Goal: Find specific page/section: Find specific page/section

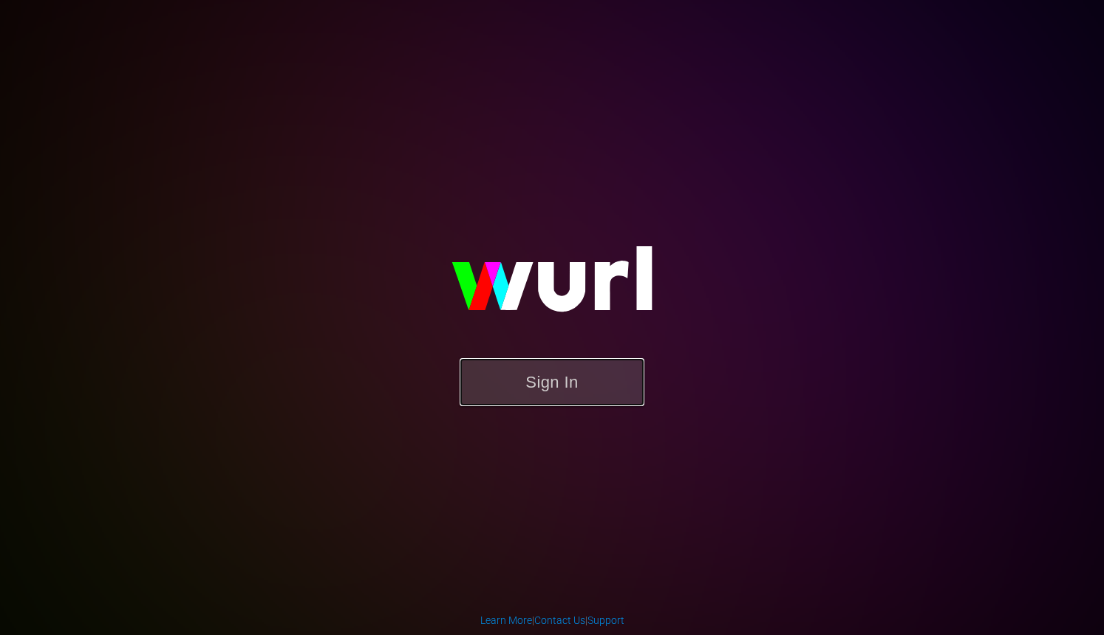
click at [556, 375] on button "Sign In" at bounding box center [552, 382] width 185 height 48
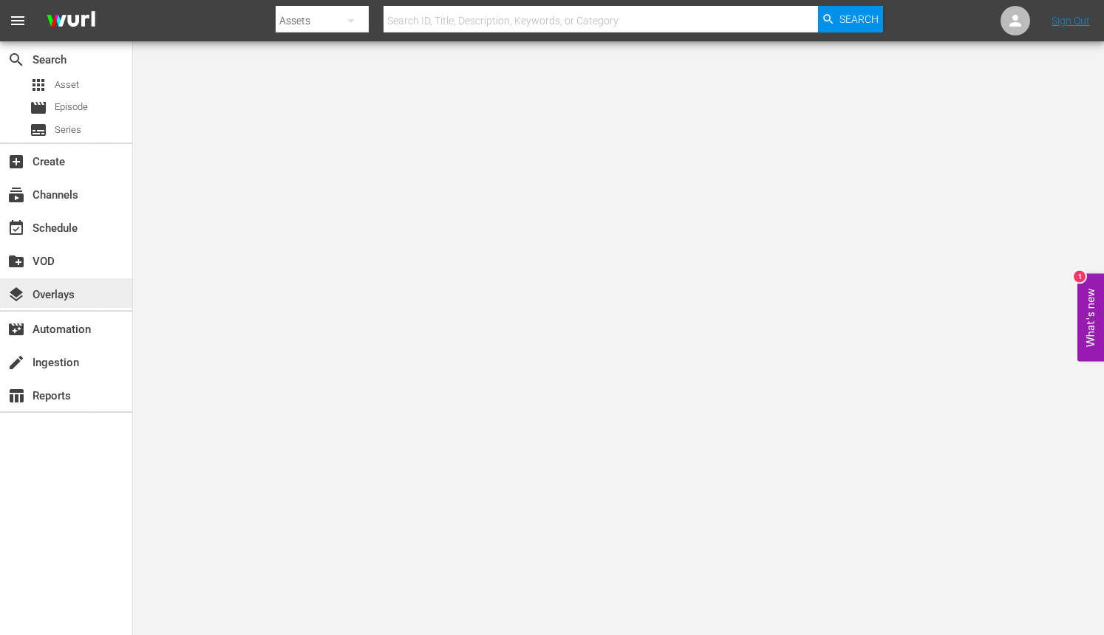
click at [72, 293] on div "layers Overlays" at bounding box center [41, 292] width 83 height 13
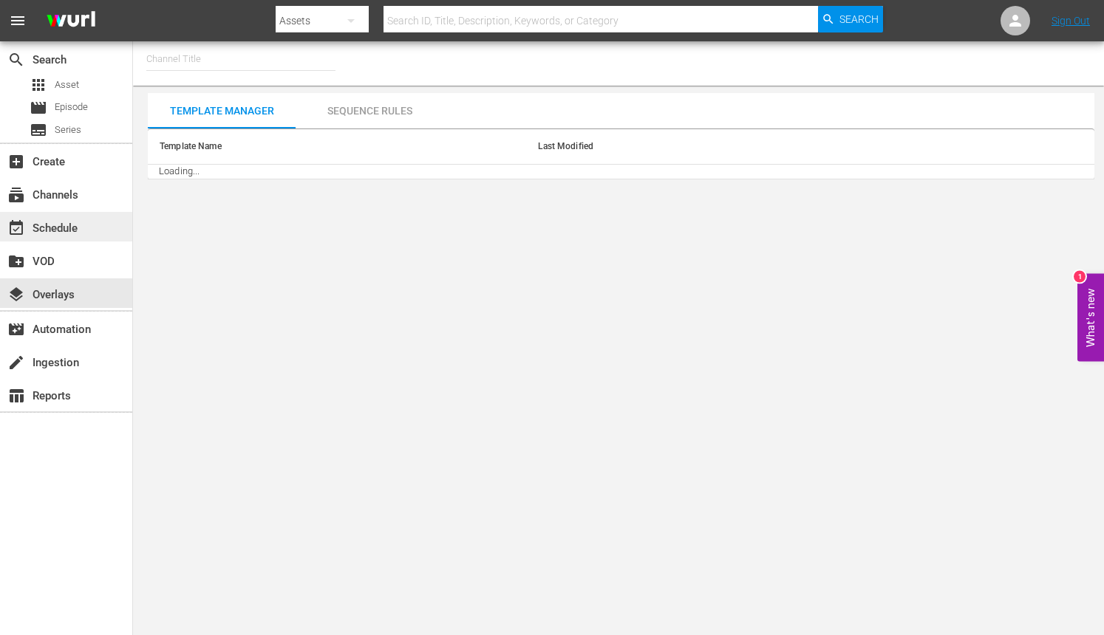
click at [66, 231] on div "event_available Schedule" at bounding box center [41, 225] width 83 height 13
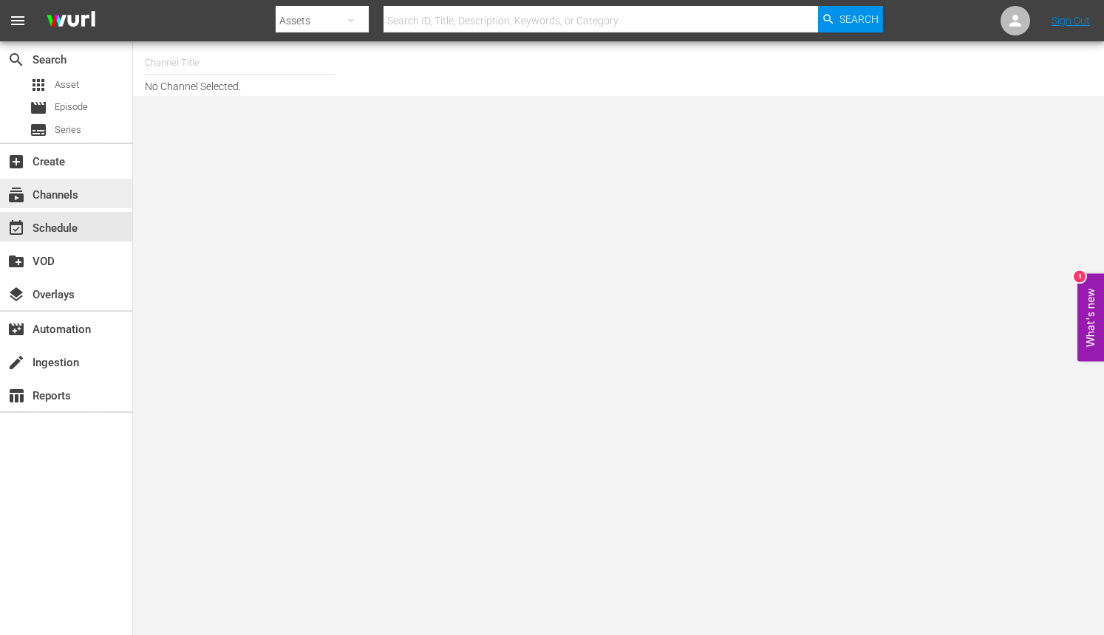
click at [71, 183] on div "subscriptions Channels" at bounding box center [66, 194] width 132 height 30
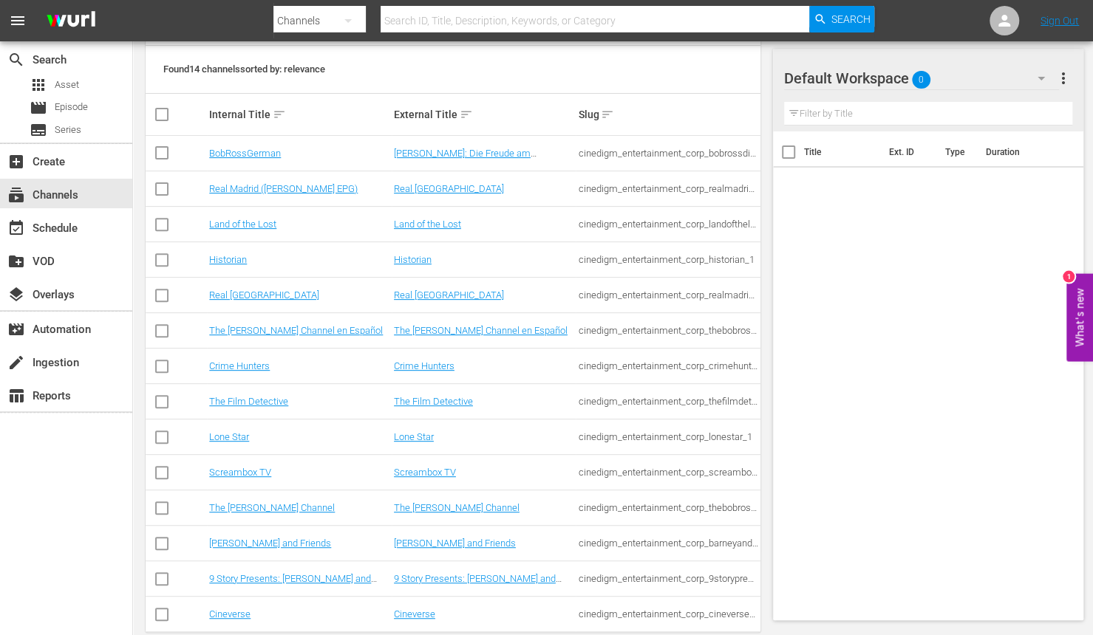
scroll to position [222, 0]
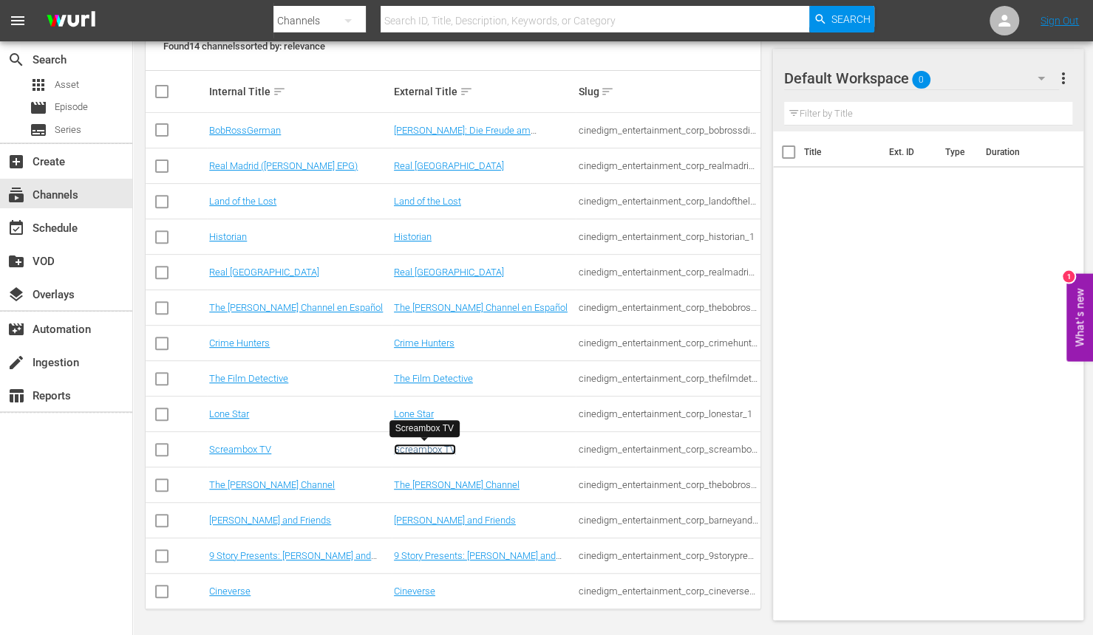
click at [445, 448] on link "Screambox TV" at bounding box center [425, 449] width 62 height 11
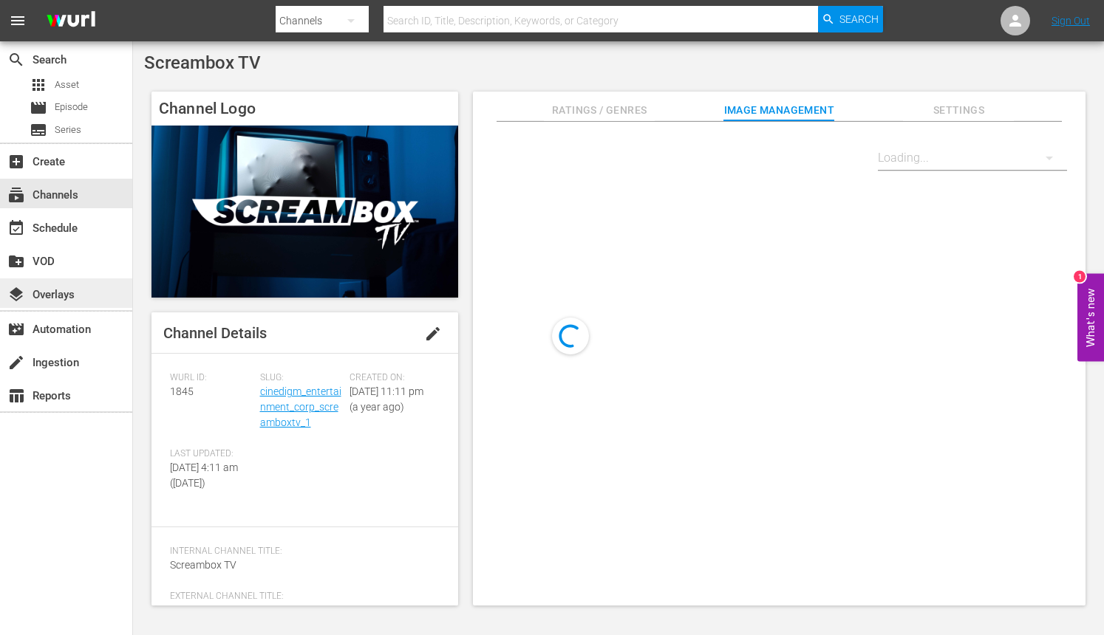
click at [66, 294] on div "layers Overlays" at bounding box center [41, 292] width 83 height 13
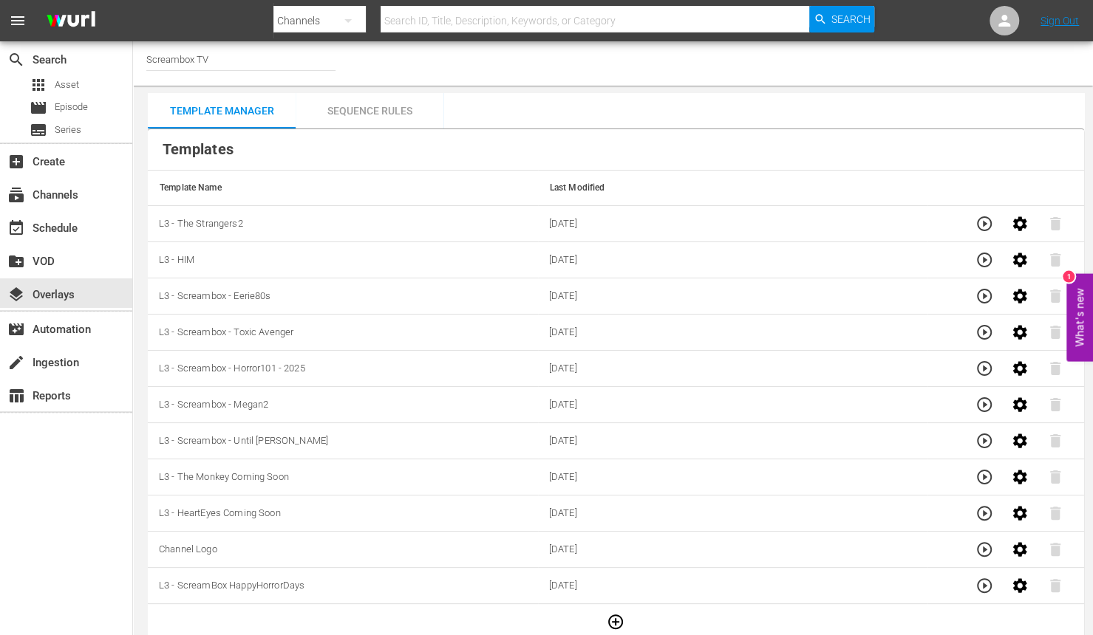
click at [355, 114] on div "Sequence Rules" at bounding box center [370, 110] width 148 height 35
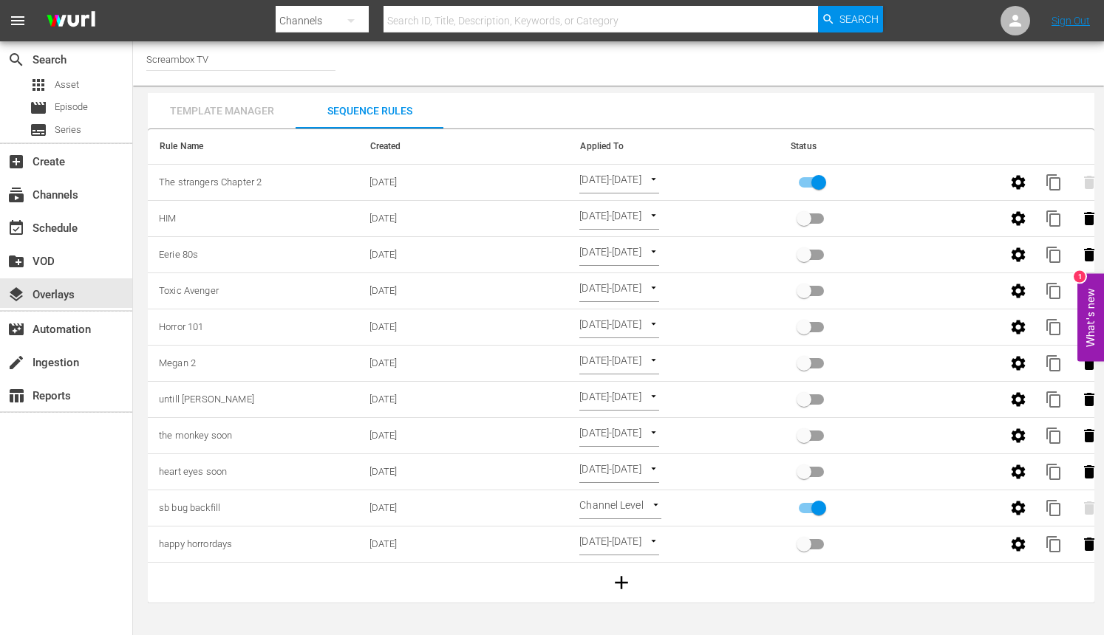
click at [242, 109] on div "Template Manager" at bounding box center [222, 110] width 148 height 35
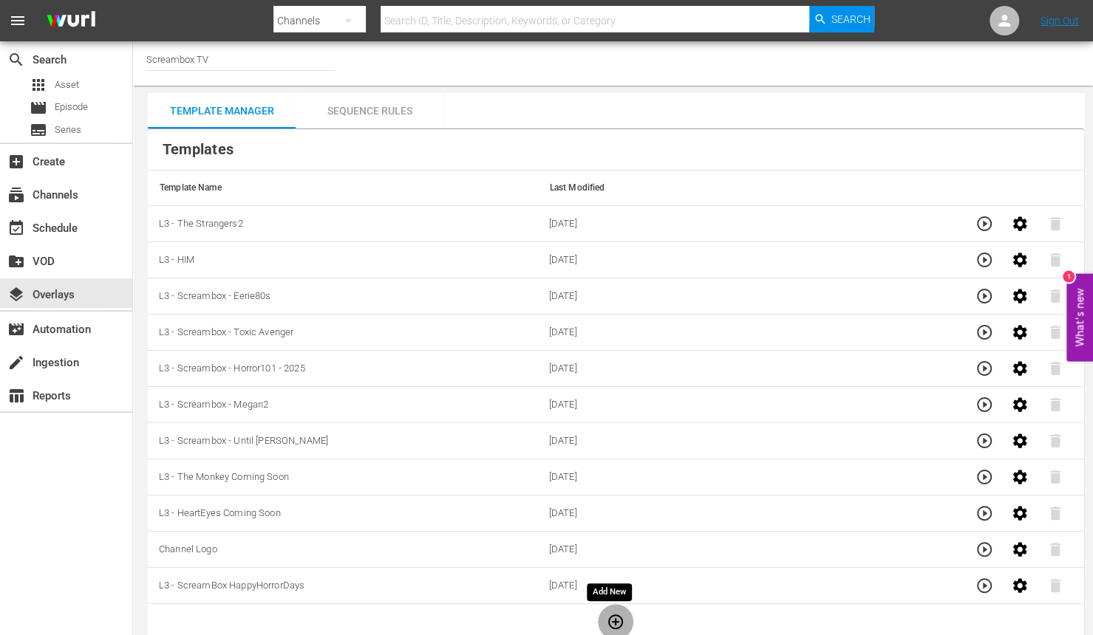
click at [610, 621] on icon "button" at bounding box center [615, 622] width 15 height 15
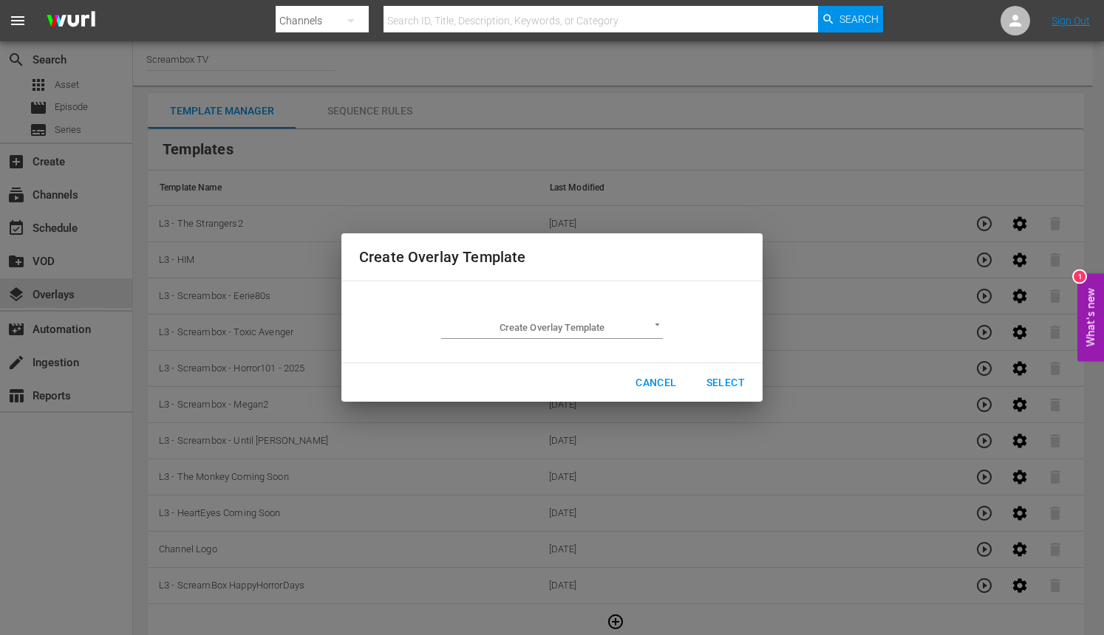
click at [650, 330] on body "menu Search By Channels Search ID, Title, Description, Keywords, or Category Se…" at bounding box center [552, 317] width 1104 height 635
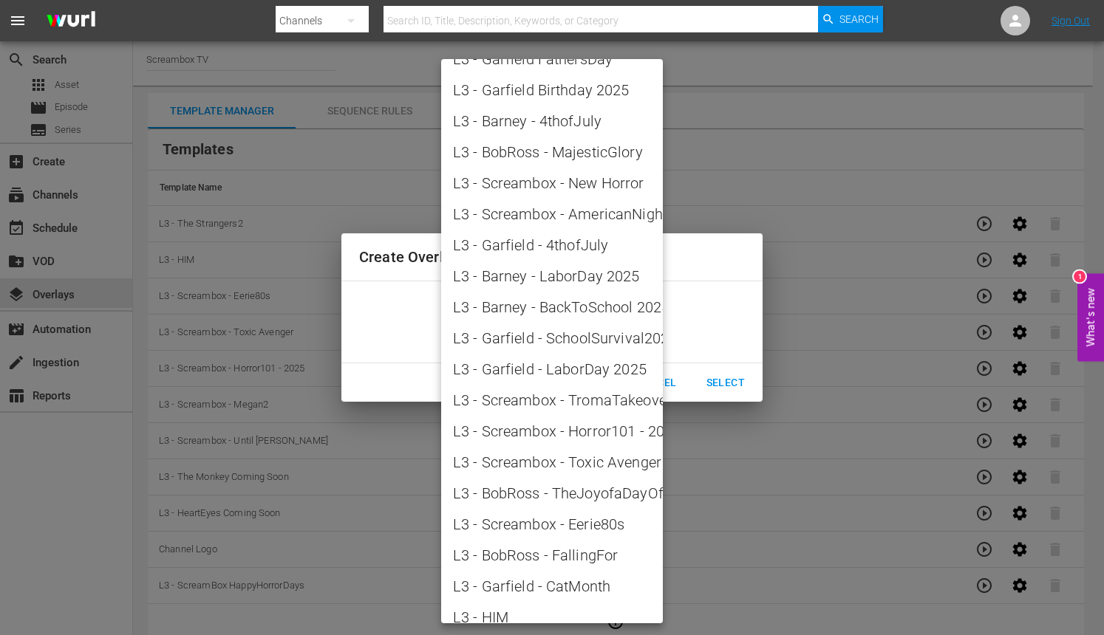
scroll to position [1713, 0]
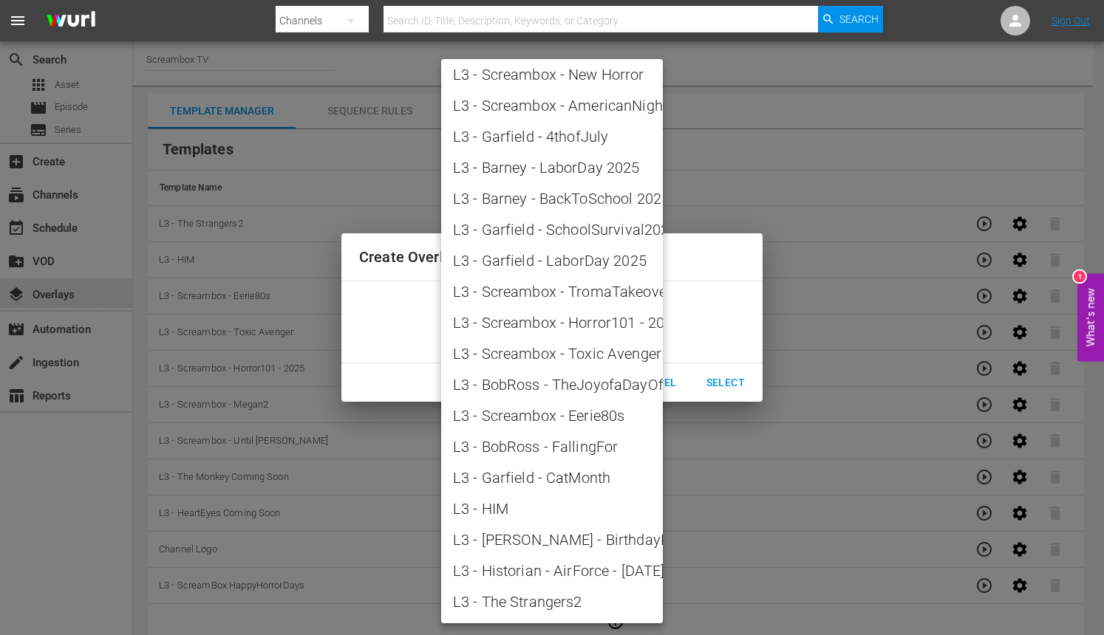
click at [866, 249] on div at bounding box center [552, 317] width 1104 height 635
